Goal: Task Accomplishment & Management: Use online tool/utility

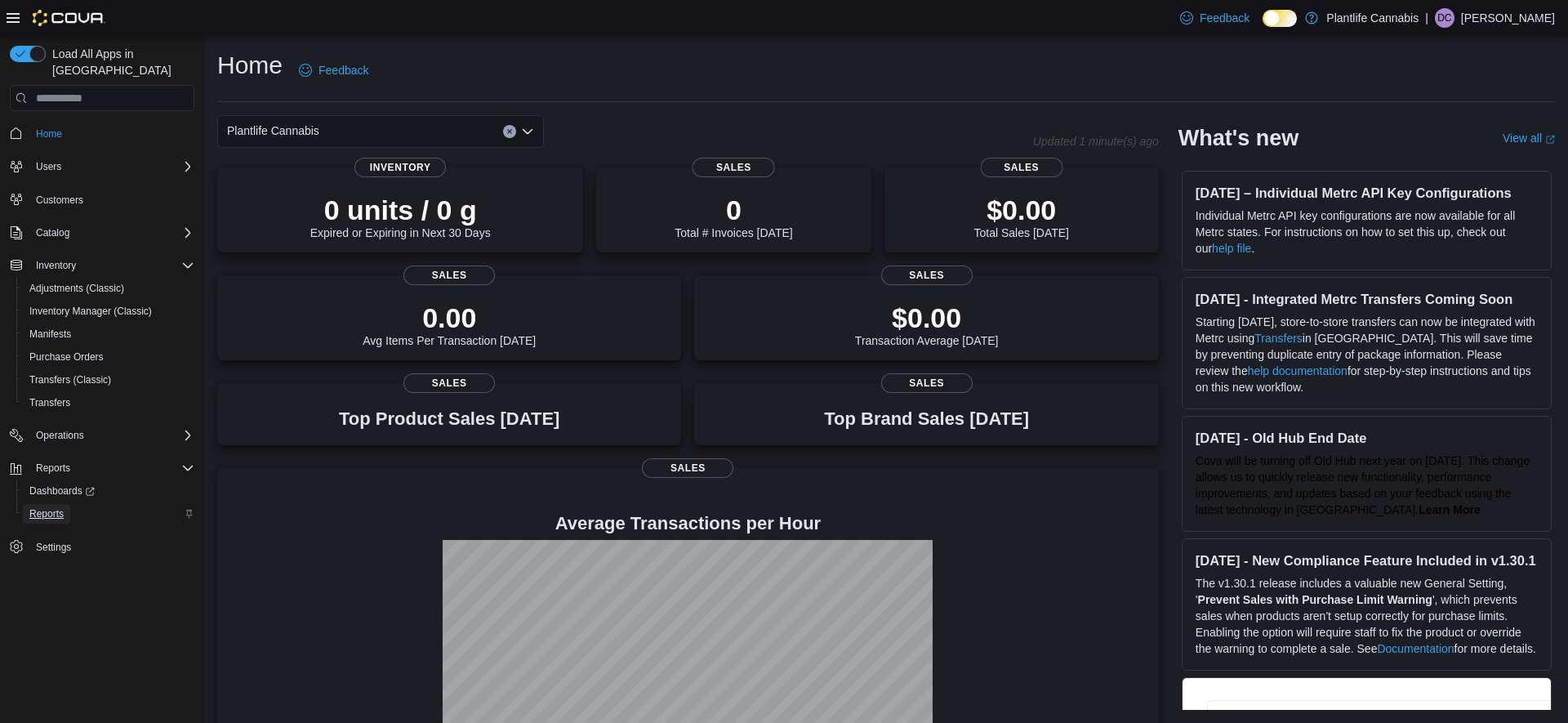
click at [46, 507] on span "Reports" at bounding box center [47, 513] width 34 height 13
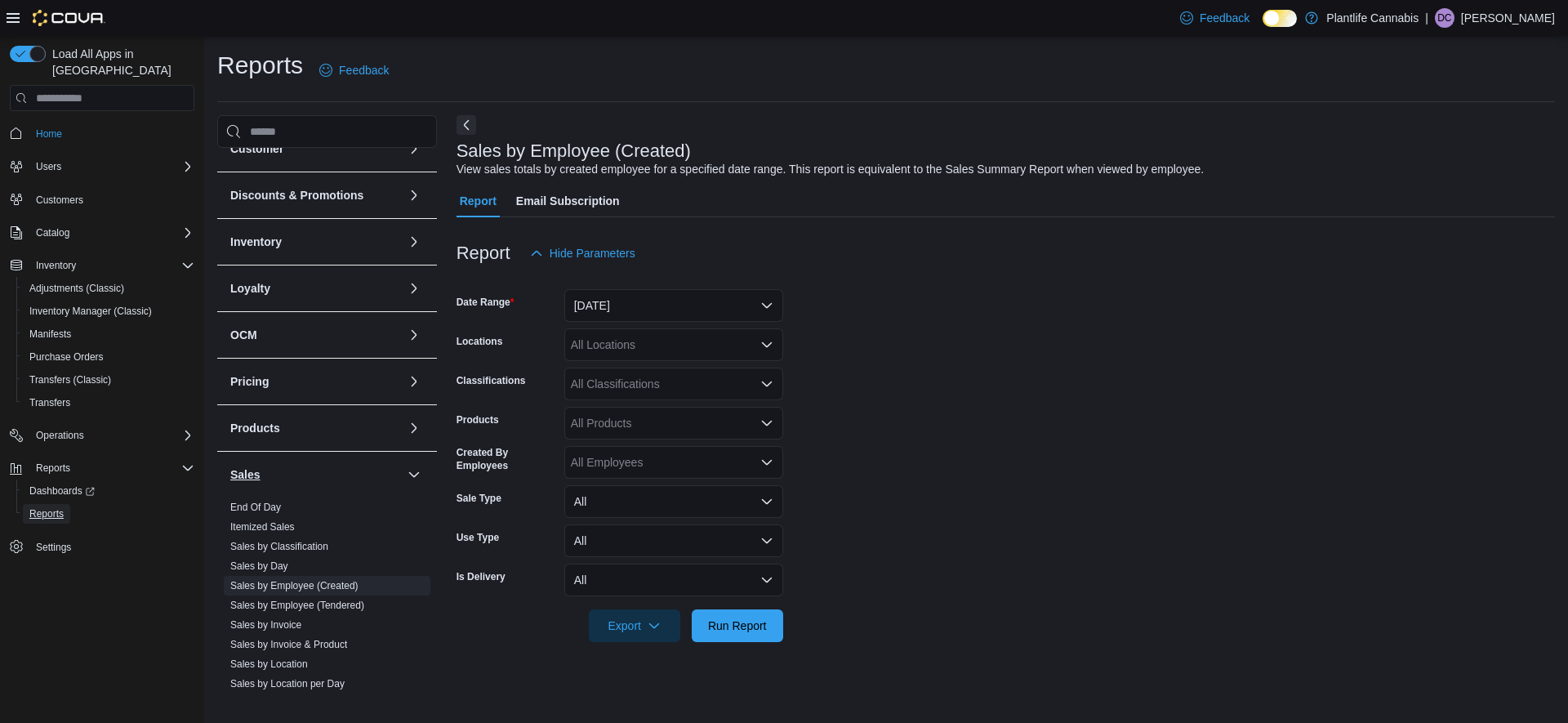
scroll to position [80, 0]
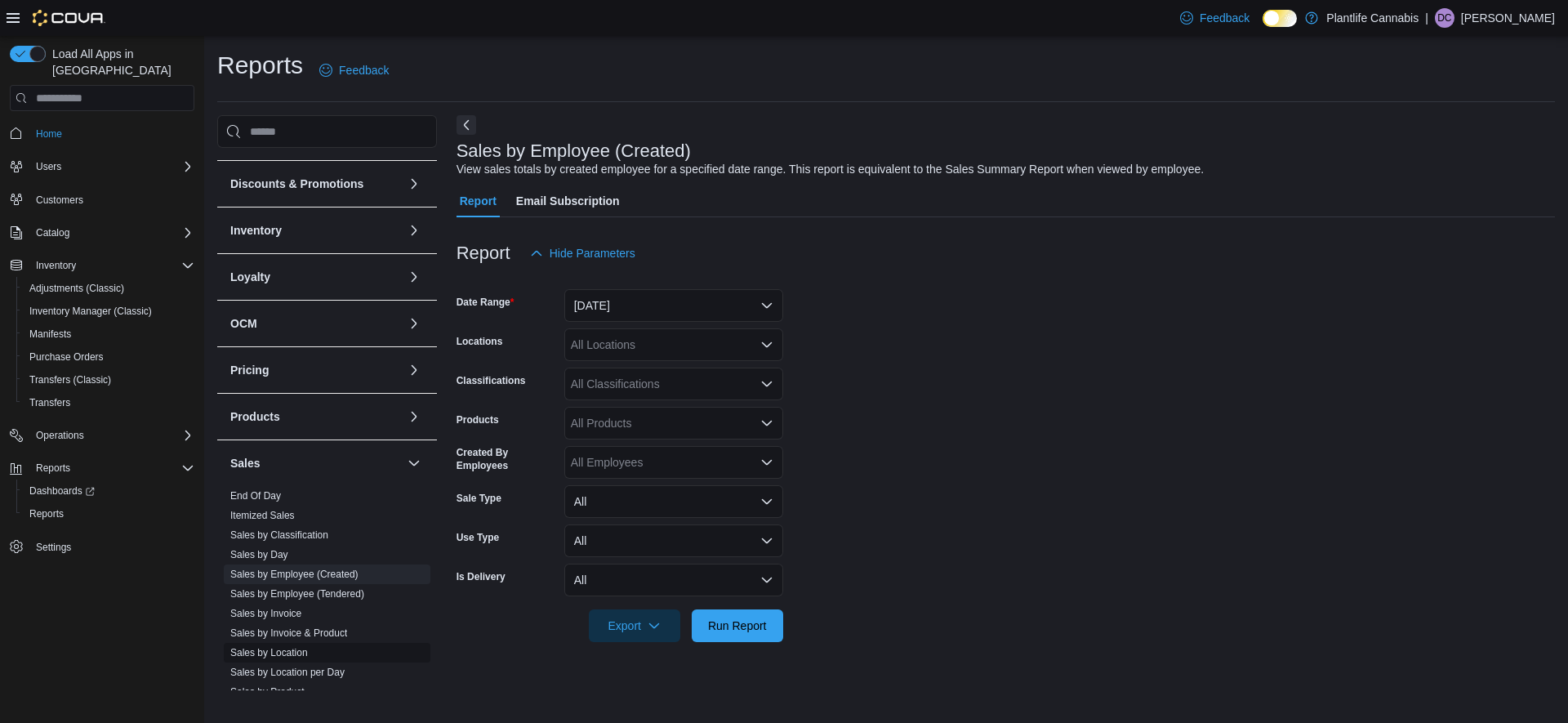
click at [272, 654] on link "Sales by Location" at bounding box center [269, 652] width 78 height 11
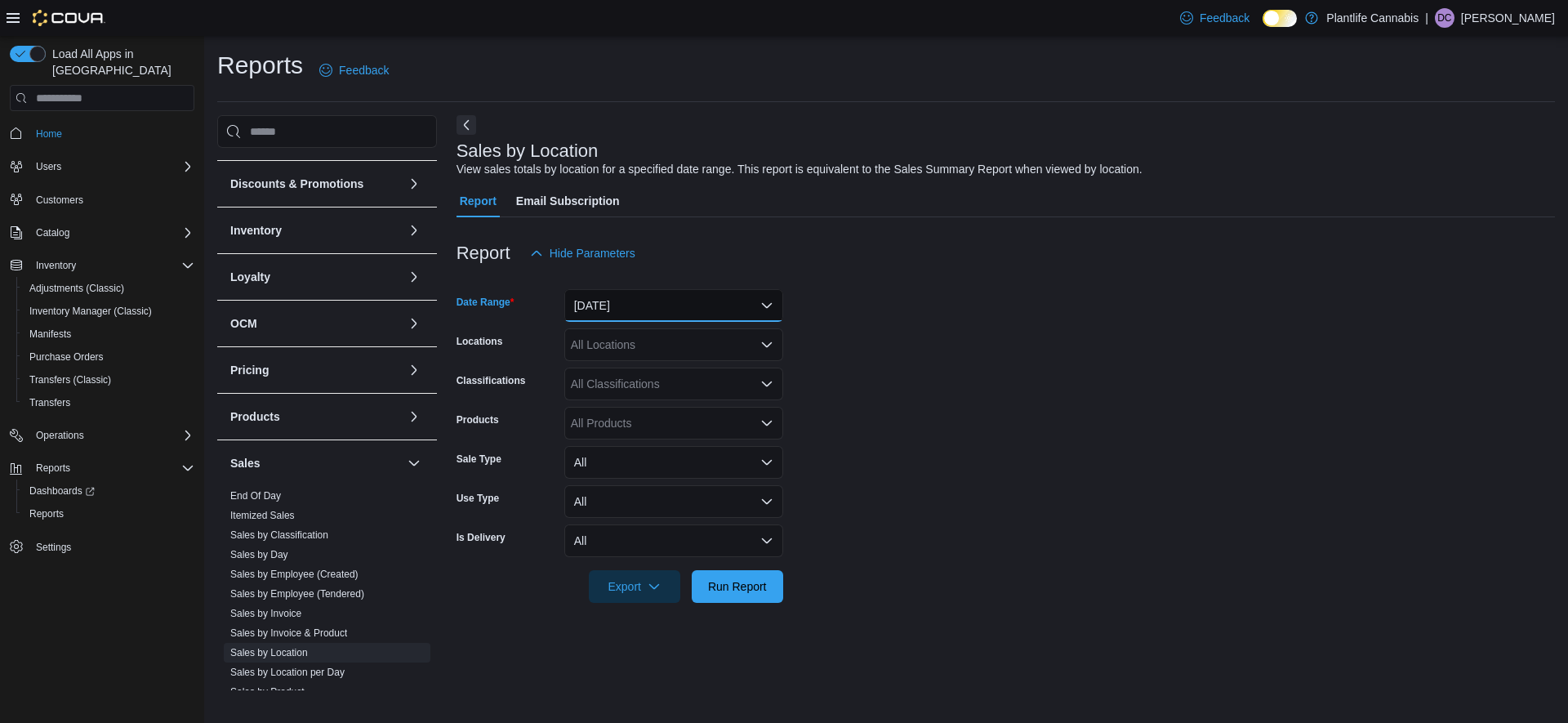
click at [607, 307] on button "Yesterday" at bounding box center [674, 305] width 219 height 33
click at [612, 306] on button "Yesterday" at bounding box center [674, 305] width 219 height 33
click at [737, 571] on div "Export Run Report" at bounding box center [619, 587] width 327 height 33
click at [745, 587] on span "Run Report" at bounding box center [737, 585] width 59 height 16
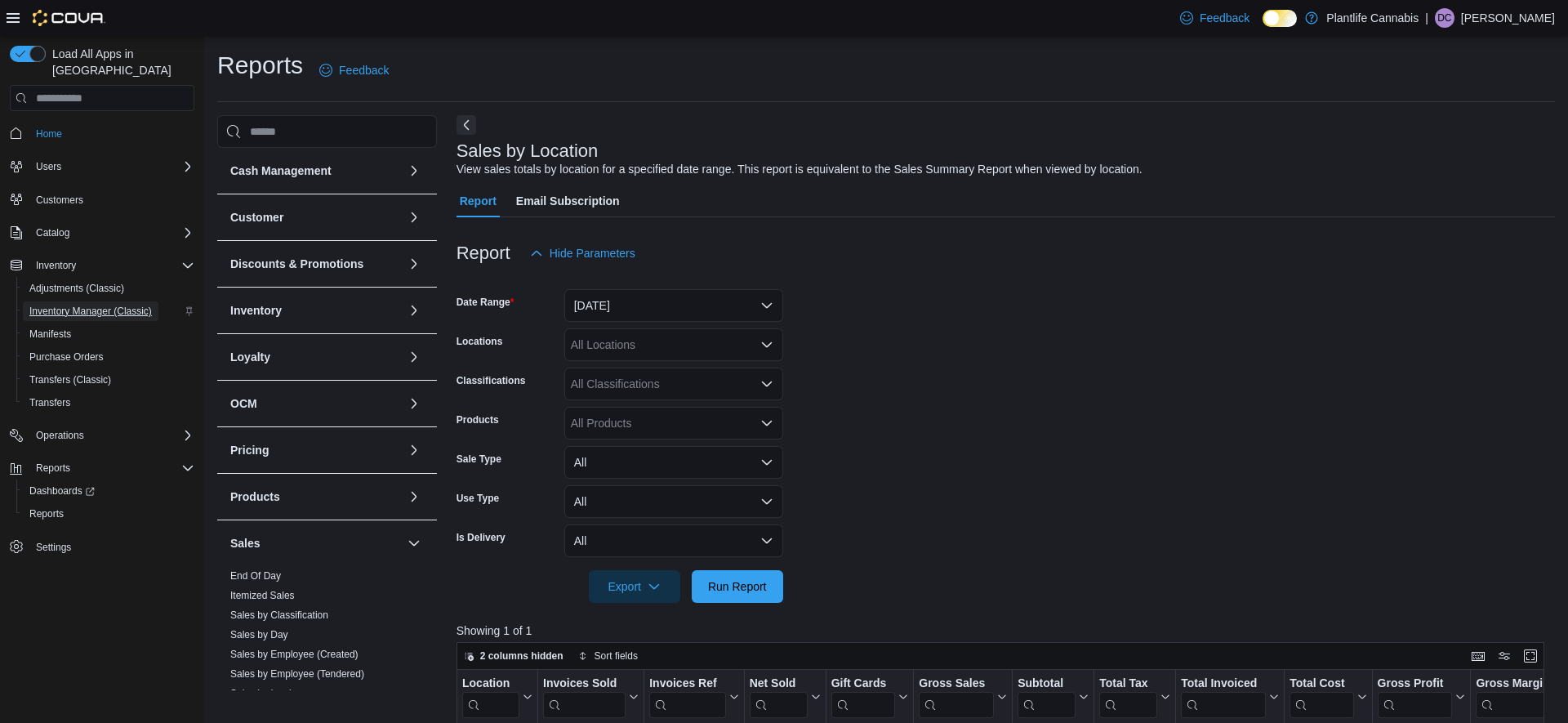
click at [59, 305] on span "Inventory Manager (Classic)" at bounding box center [91, 311] width 122 height 13
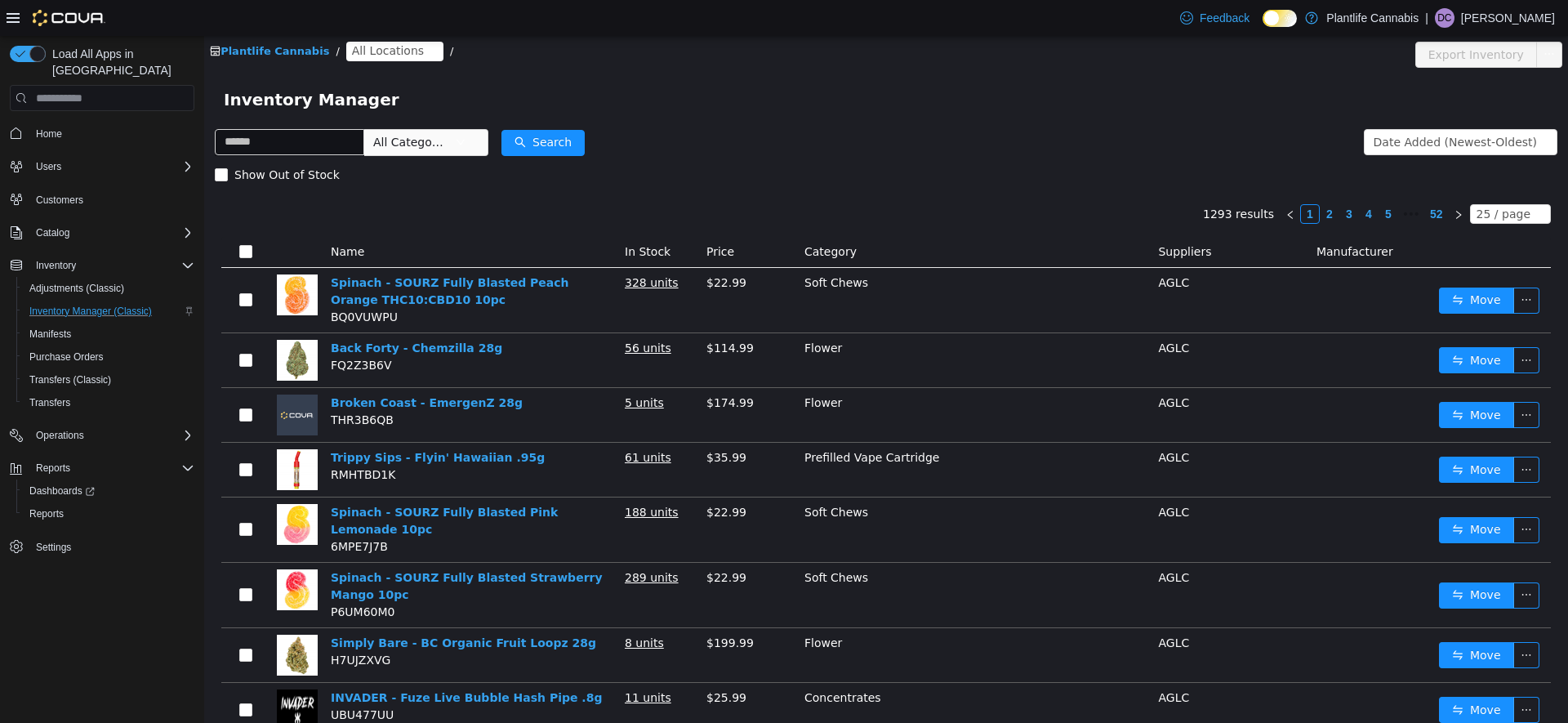
click at [358, 53] on span "All Locations" at bounding box center [387, 50] width 72 height 18
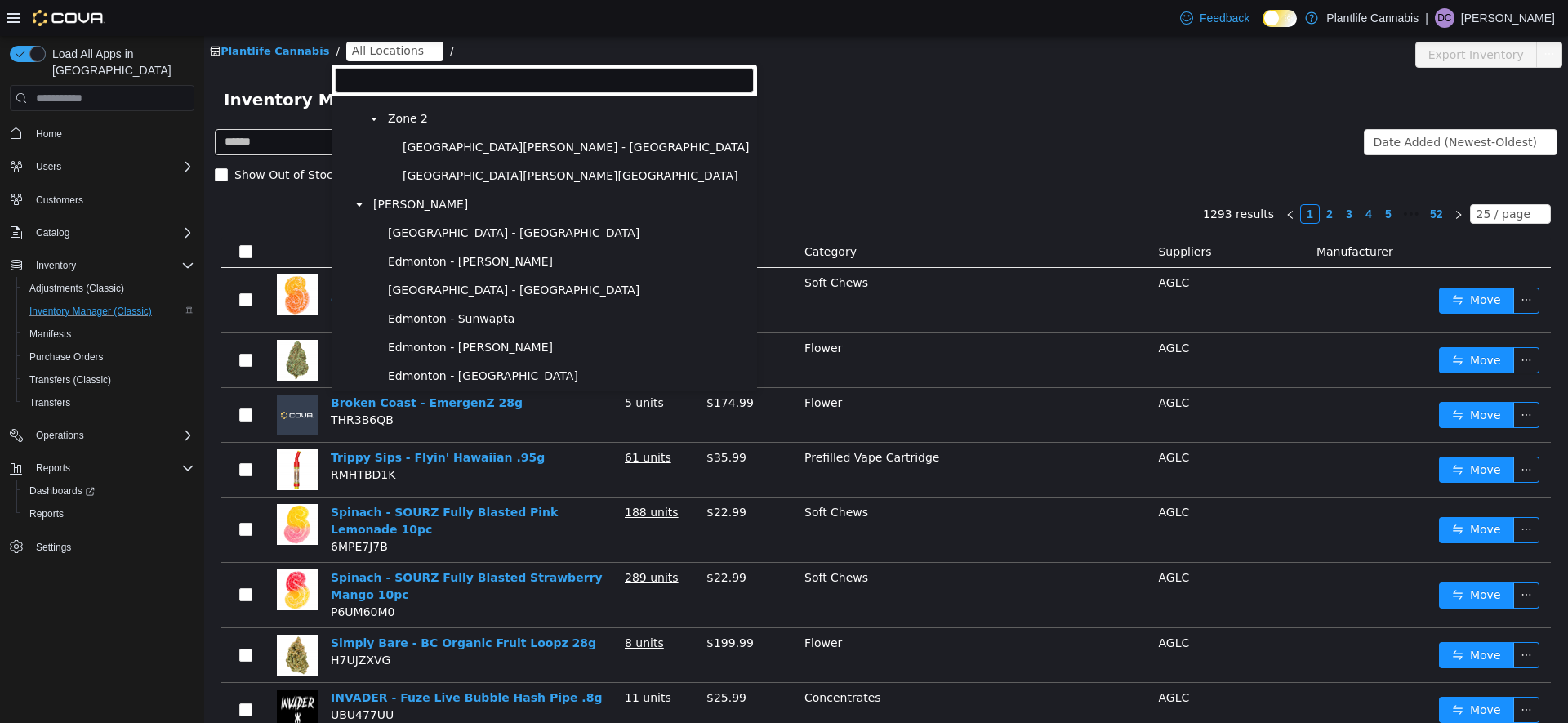
scroll to position [1081, 0]
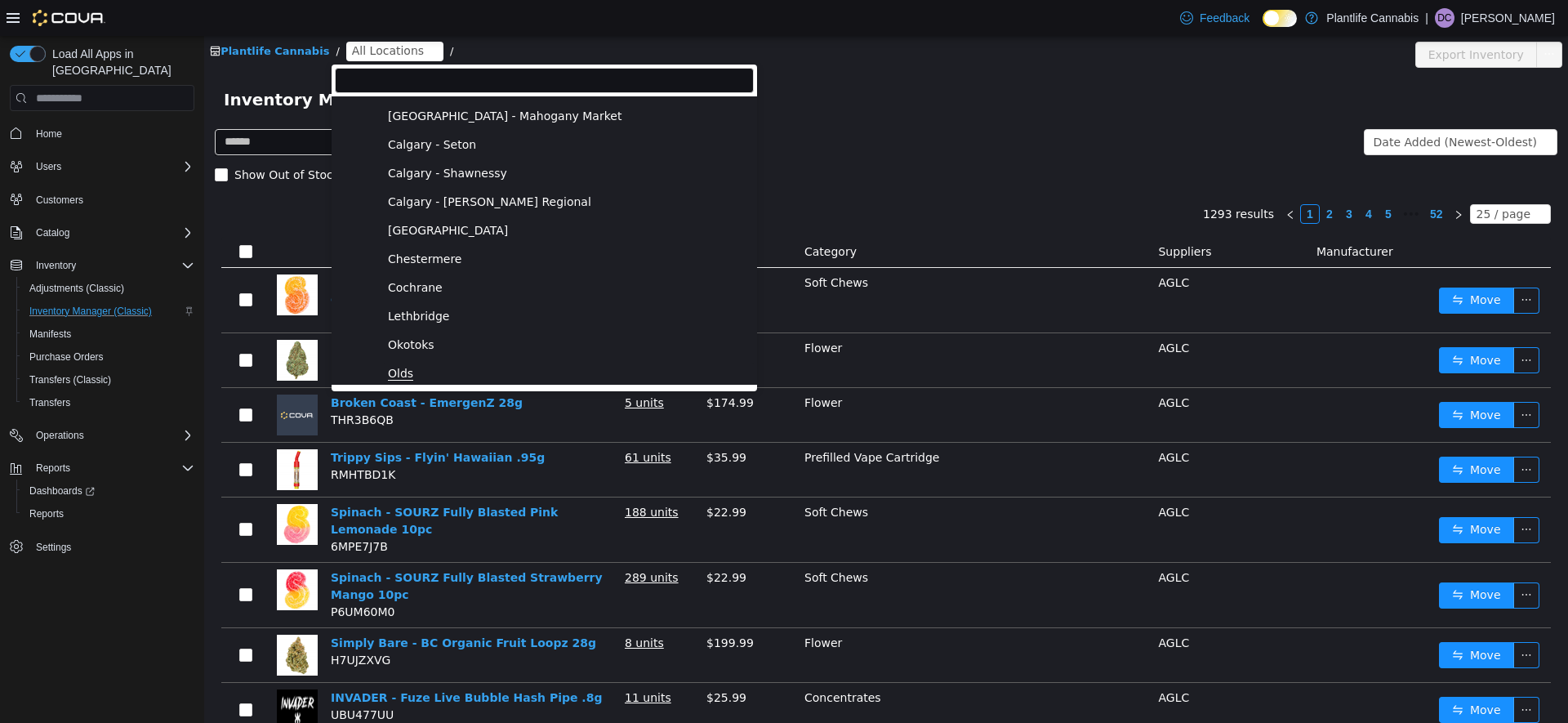
click at [393, 371] on span "Olds" at bounding box center [400, 374] width 25 height 14
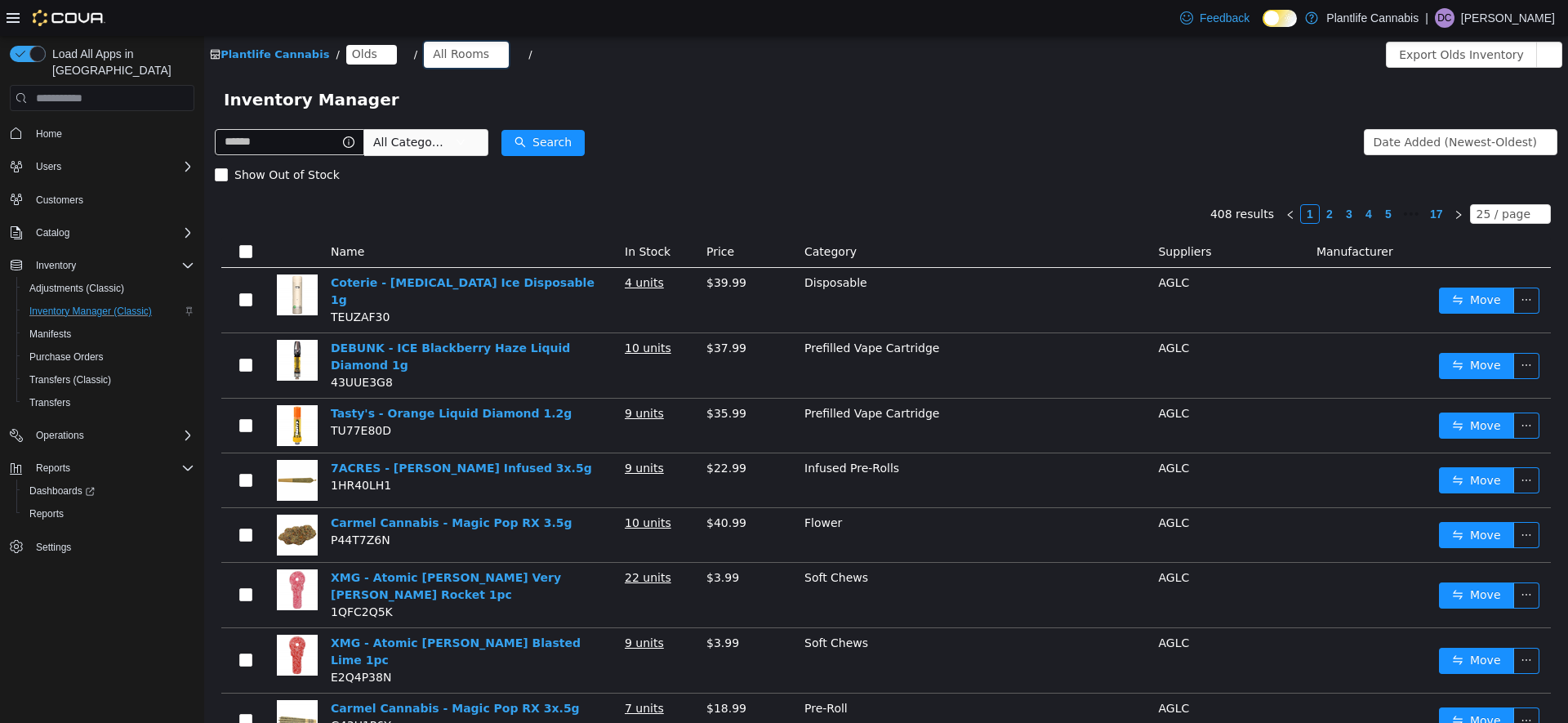
click at [463, 47] on div "All Rooms" at bounding box center [461, 53] width 56 height 24
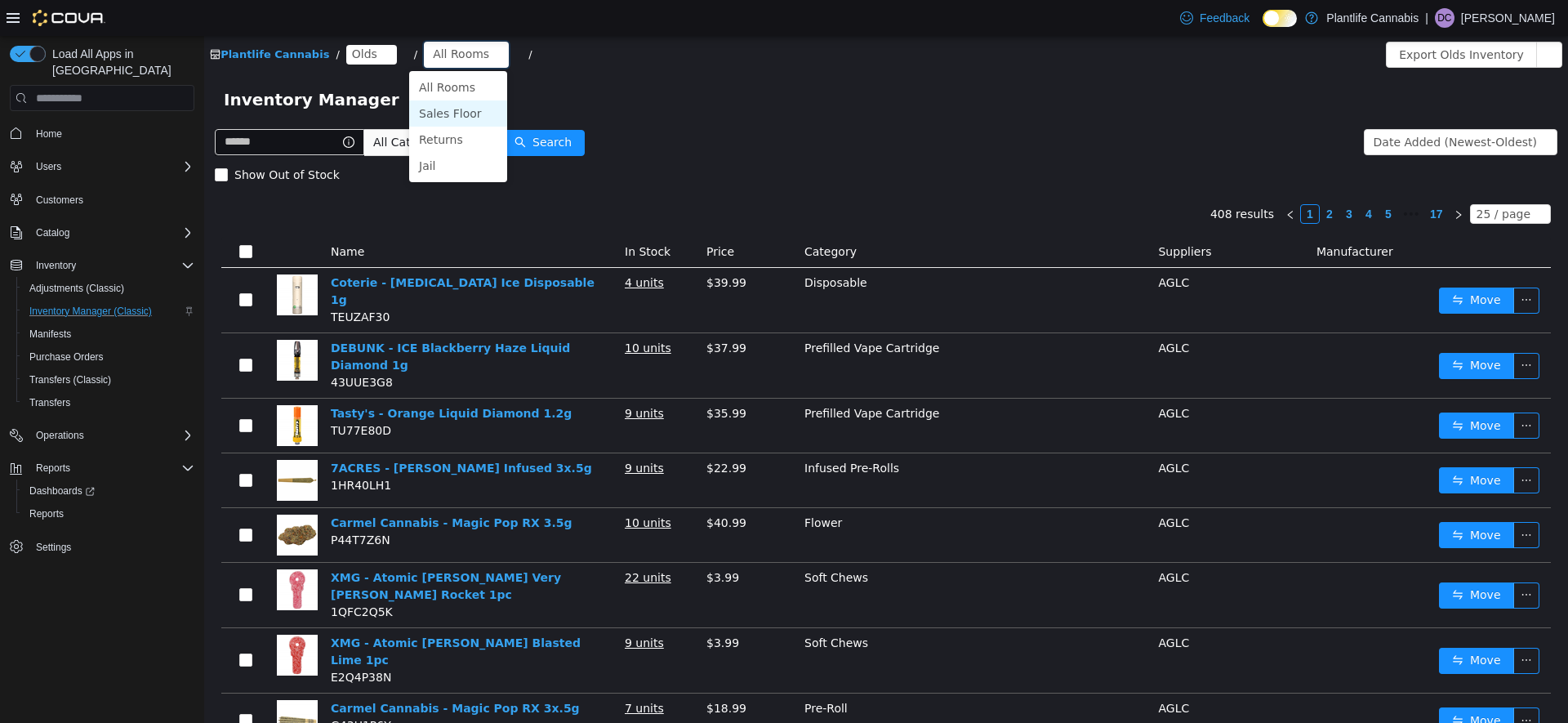
click at [436, 117] on li "Sales Floor" at bounding box center [458, 113] width 98 height 26
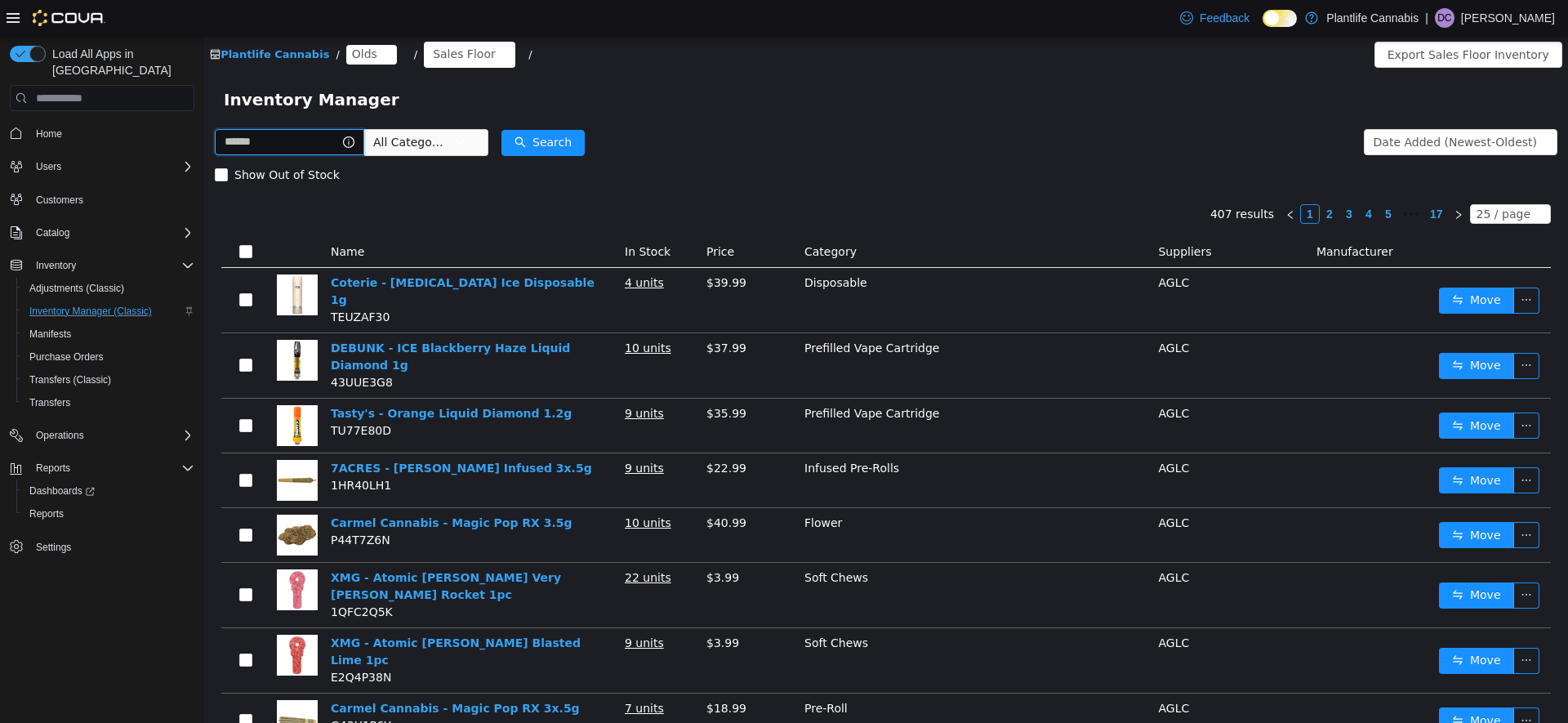
click at [302, 142] on input "text" at bounding box center [289, 142] width 149 height 26
type input "*********"
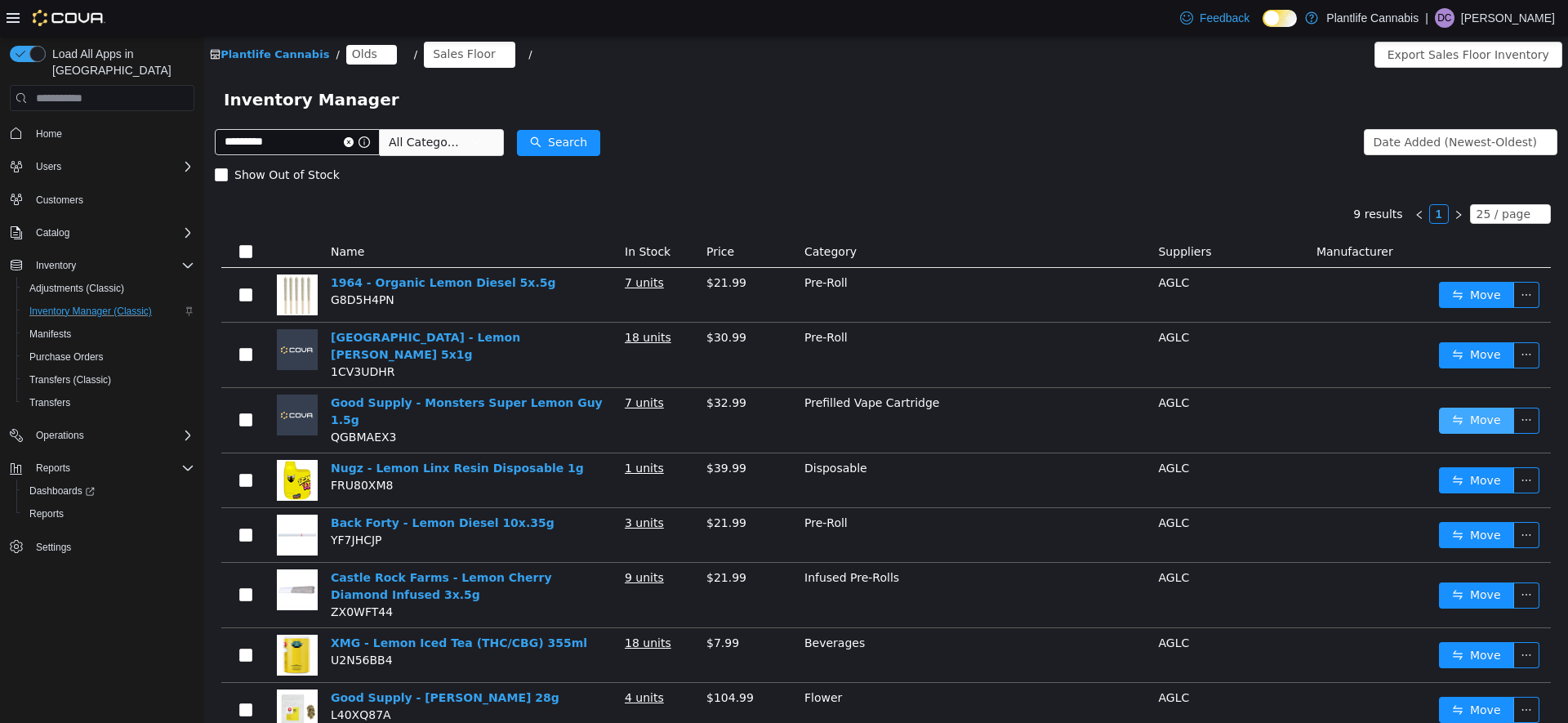
click at [1486, 407] on button "Move" at bounding box center [1476, 420] width 75 height 26
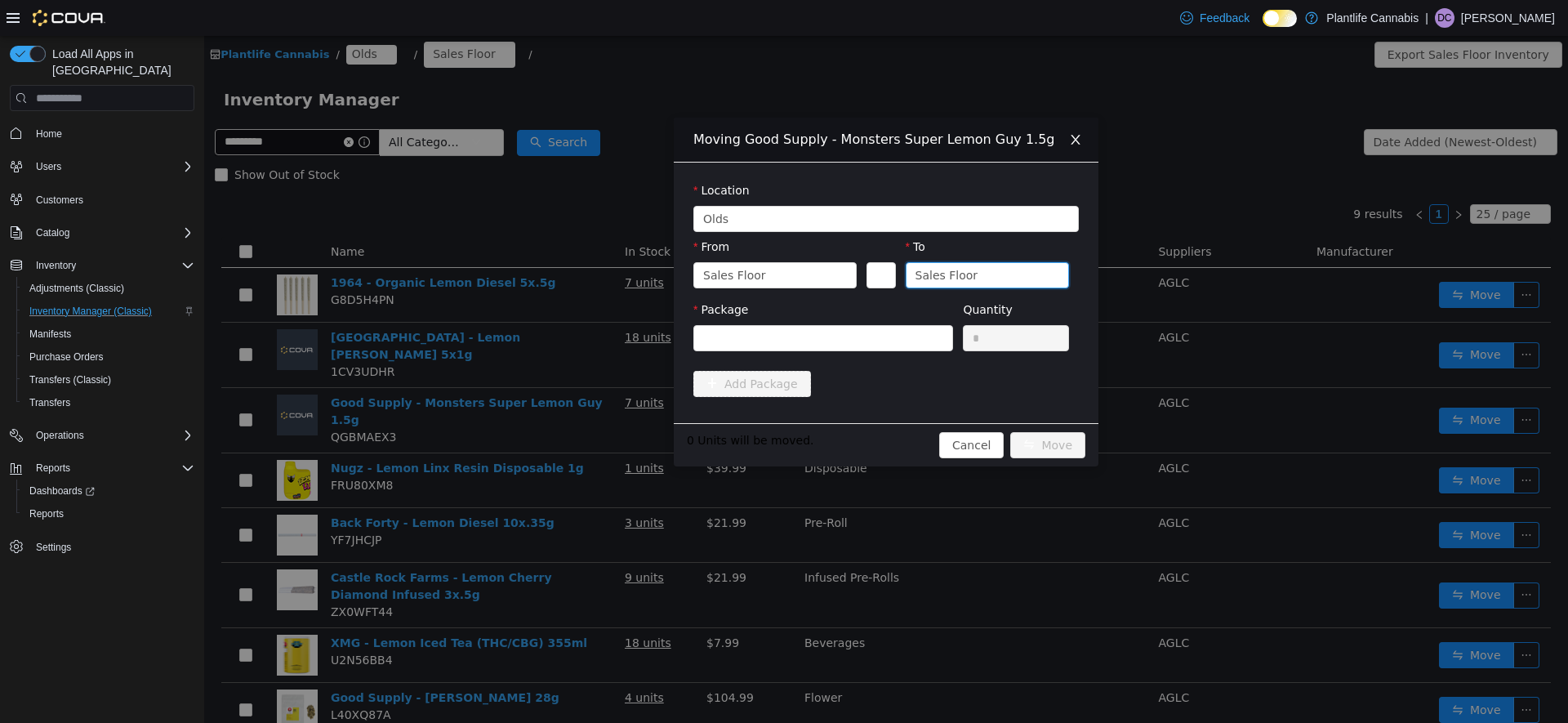
click at [961, 274] on div "Sales Floor" at bounding box center [946, 275] width 63 height 24
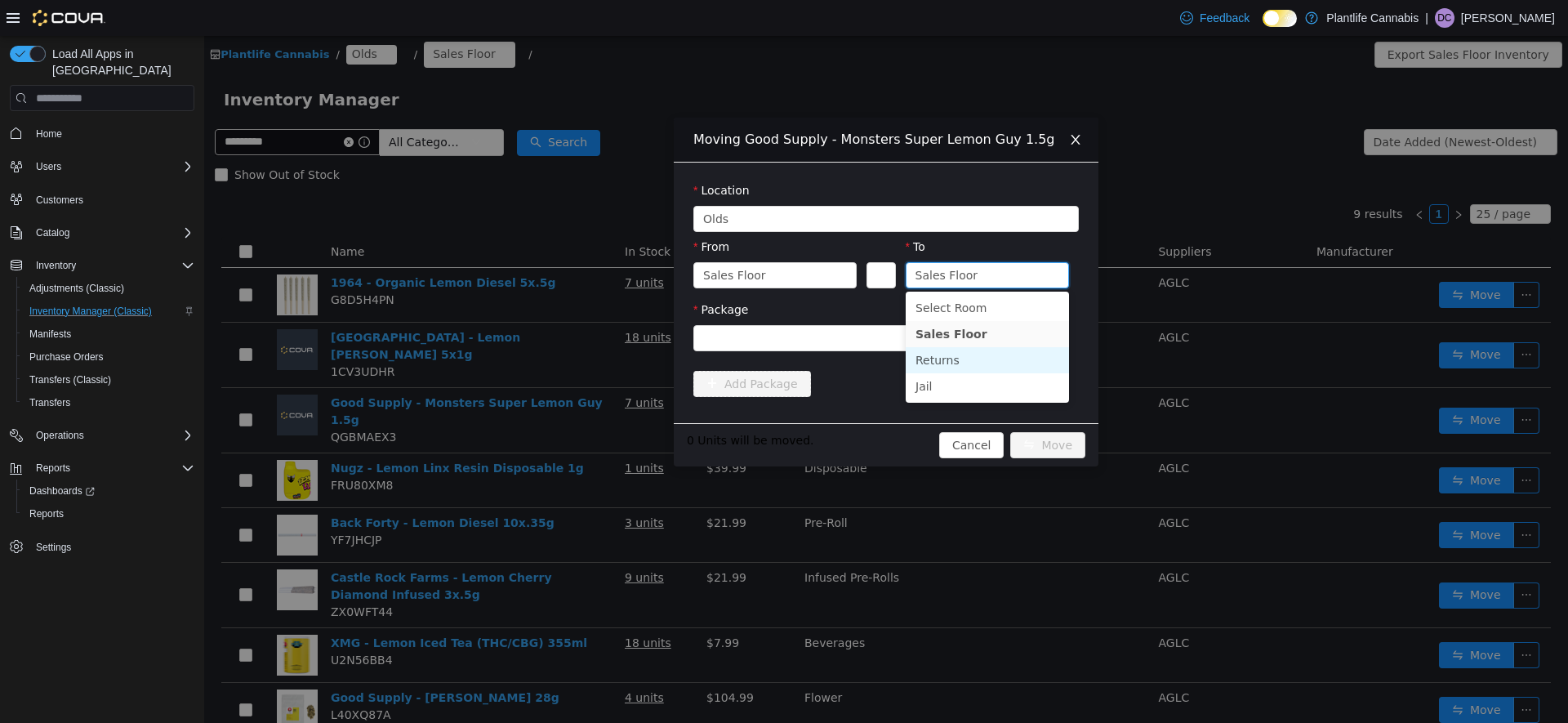
click at [941, 356] on li "Returns" at bounding box center [987, 360] width 163 height 26
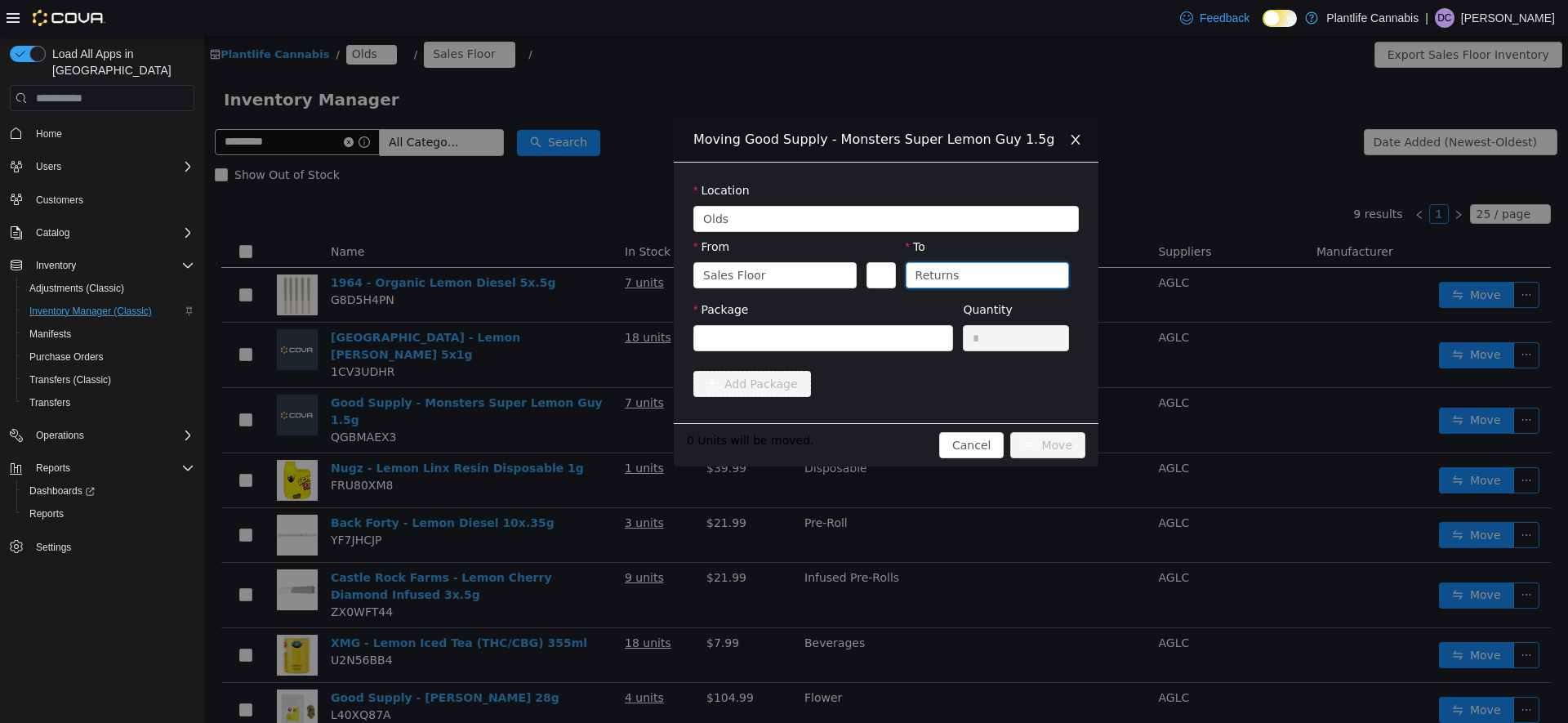
click at [862, 352] on div "Package" at bounding box center [823, 329] width 260 height 56
click at [861, 346] on div at bounding box center [818, 338] width 229 height 24
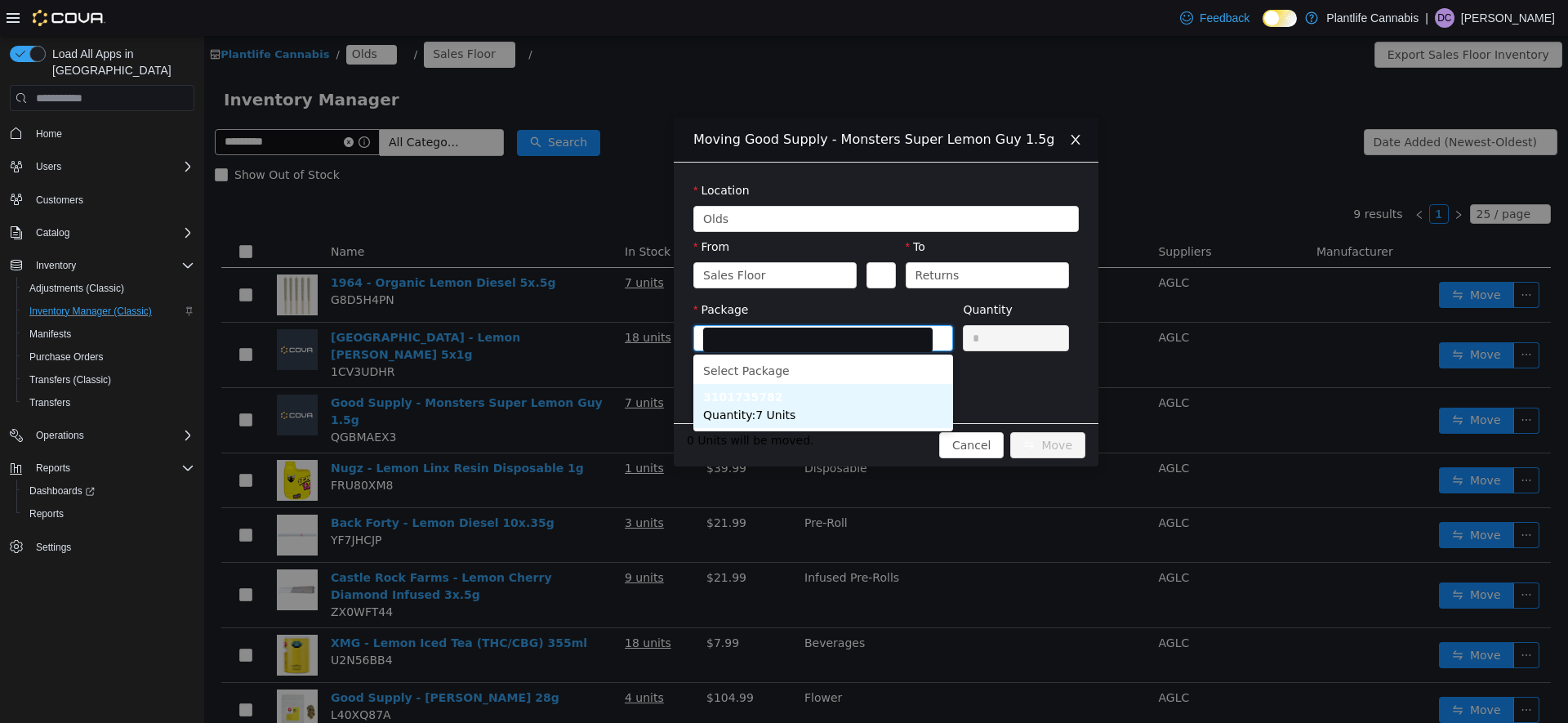
drag, startPoint x: 808, startPoint y: 412, endPoint x: 821, endPoint y: 409, distance: 13.3
click at [808, 412] on li "3101735782 Quantity : 7 Units" at bounding box center [823, 406] width 260 height 44
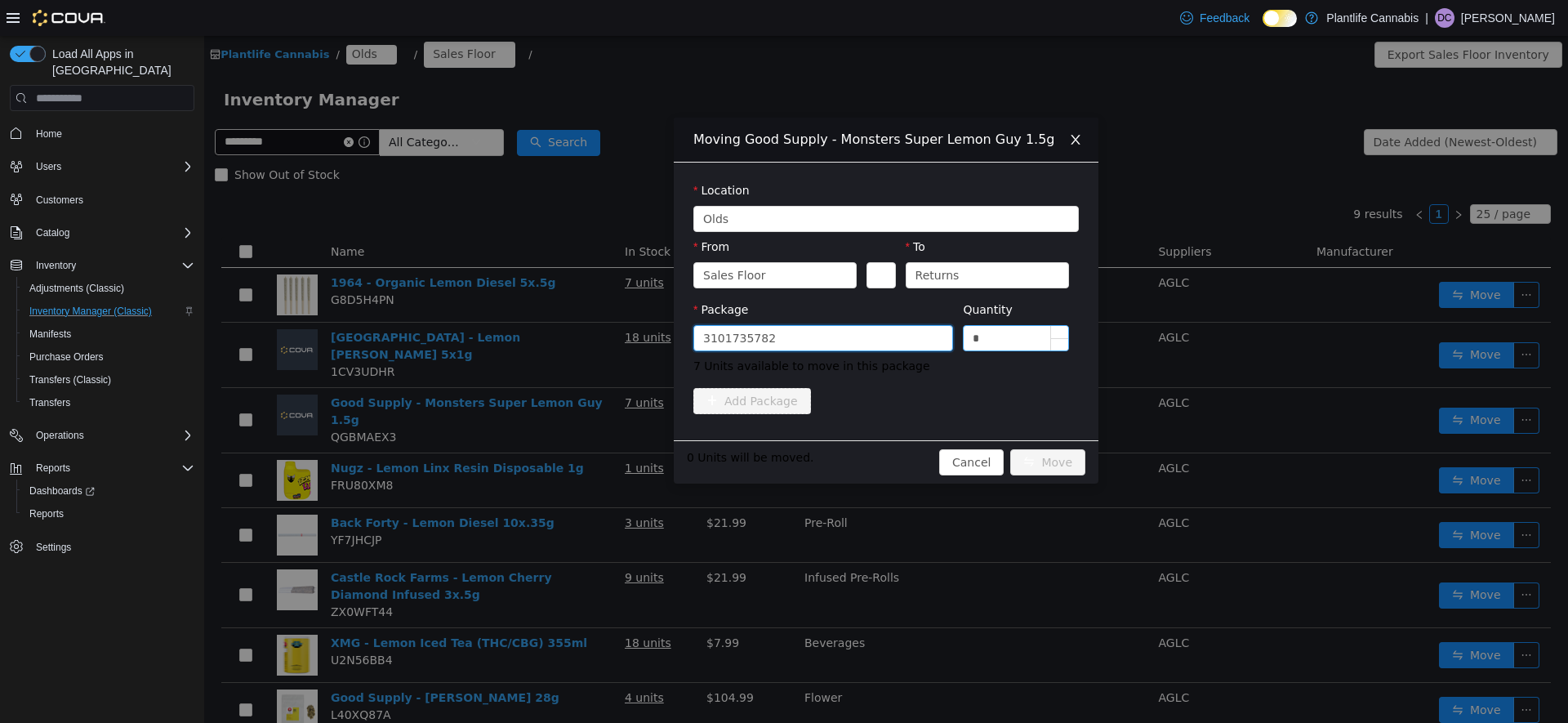
click at [1025, 336] on input "*" at bounding box center [1015, 338] width 104 height 24
type input "*"
click at [1054, 456] on button "Move" at bounding box center [1047, 462] width 75 height 26
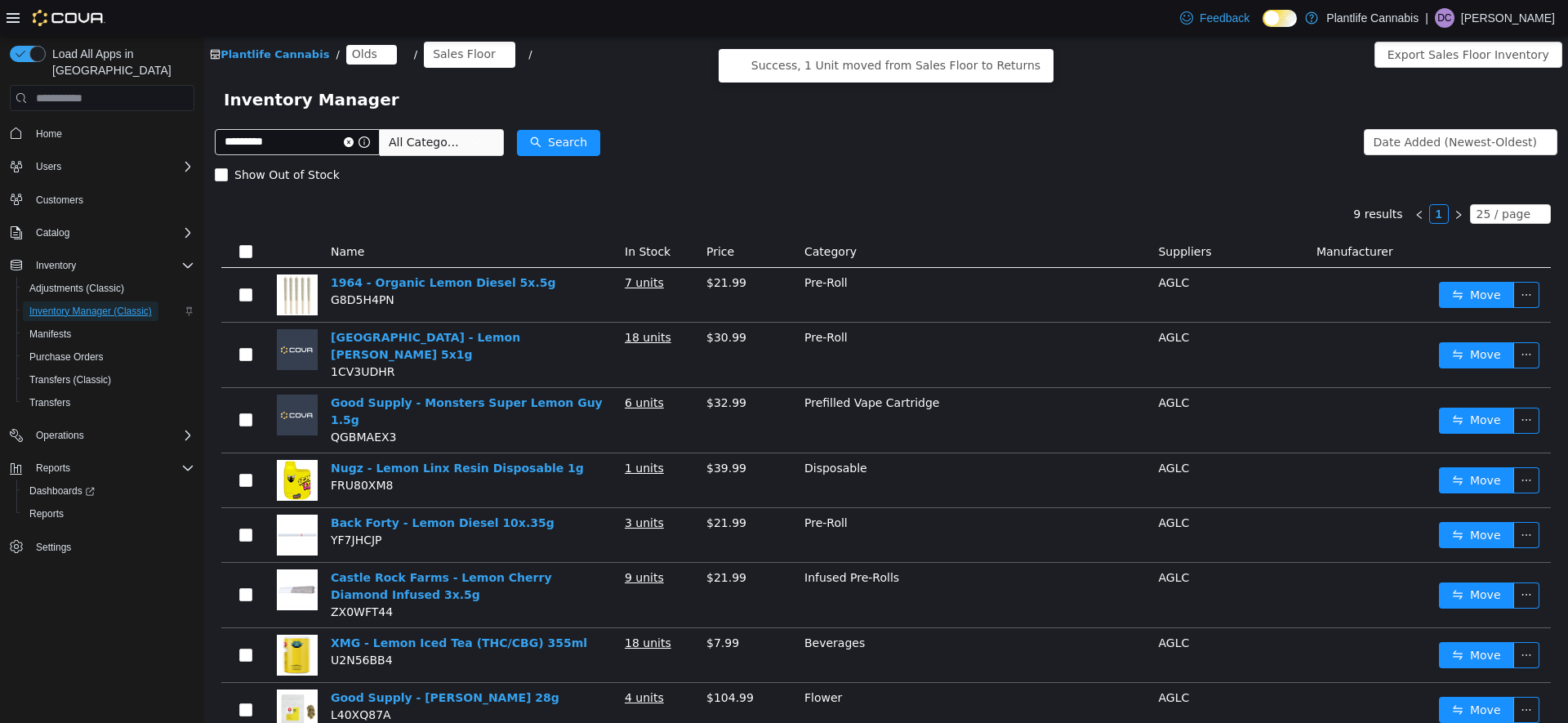
click at [96, 305] on span "Inventory Manager (Classic)" at bounding box center [91, 311] width 122 height 13
click at [354, 140] on icon "icon: close-circle" at bounding box center [348, 141] width 9 height 9
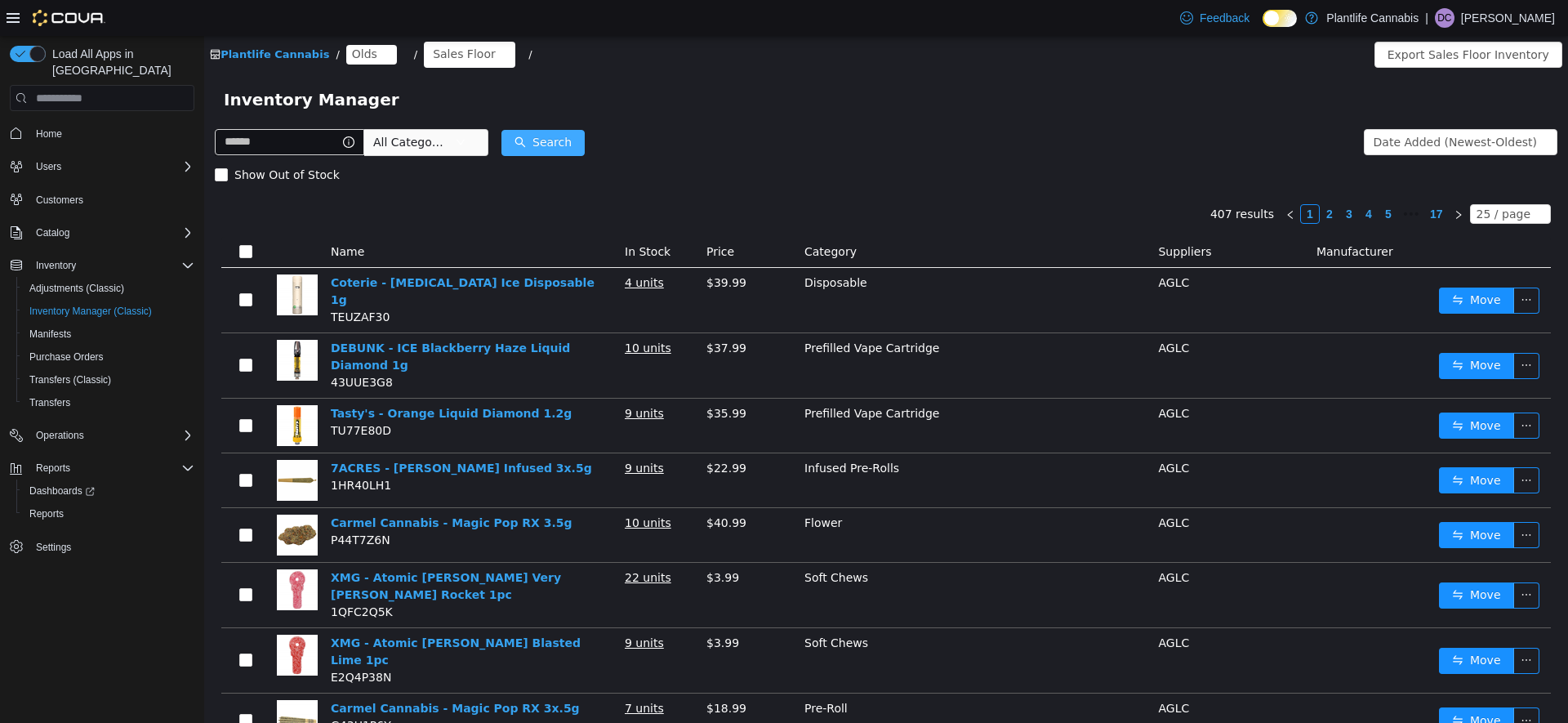
click at [535, 147] on button "Search" at bounding box center [543, 143] width 84 height 26
click at [1455, 57] on button "Export Sales Floor Inventory" at bounding box center [1469, 54] width 188 height 26
